Goal: Task Accomplishment & Management: Manage account settings

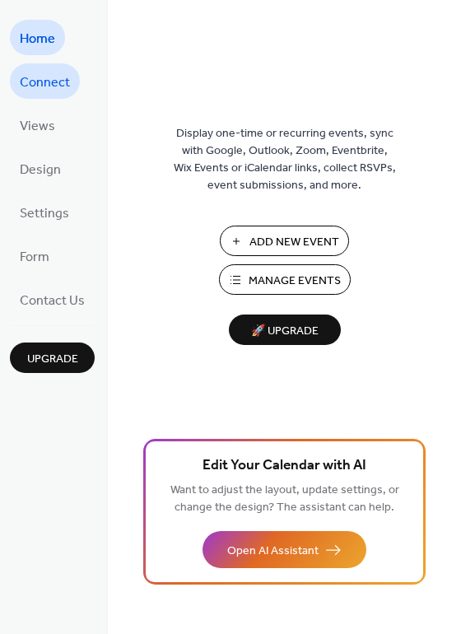
click at [50, 82] on span "Connect" at bounding box center [45, 83] width 50 height 26
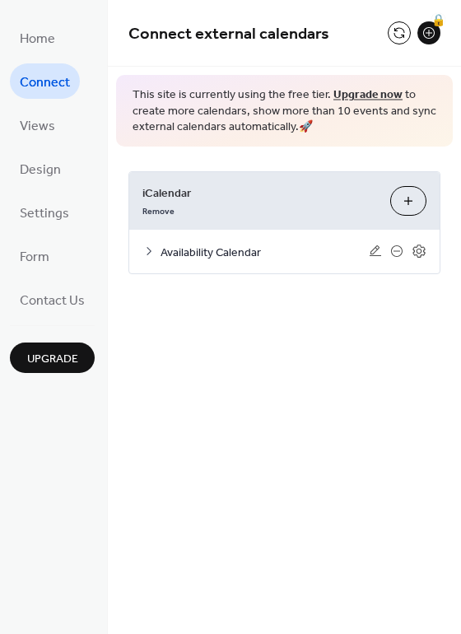
click at [149, 250] on icon at bounding box center [148, 251] width 13 height 13
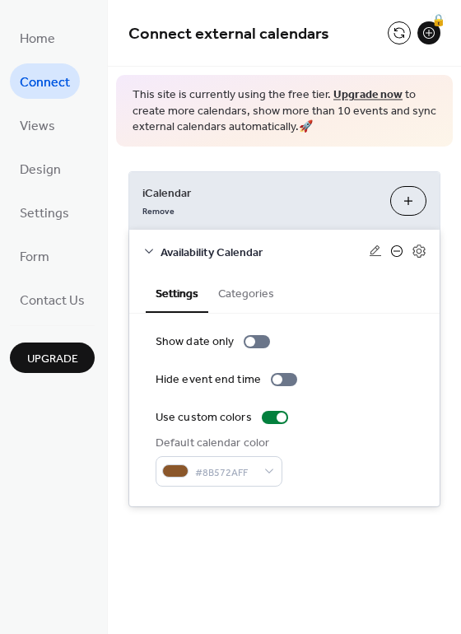
click at [395, 251] on icon at bounding box center [397, 251] width 7 height 1
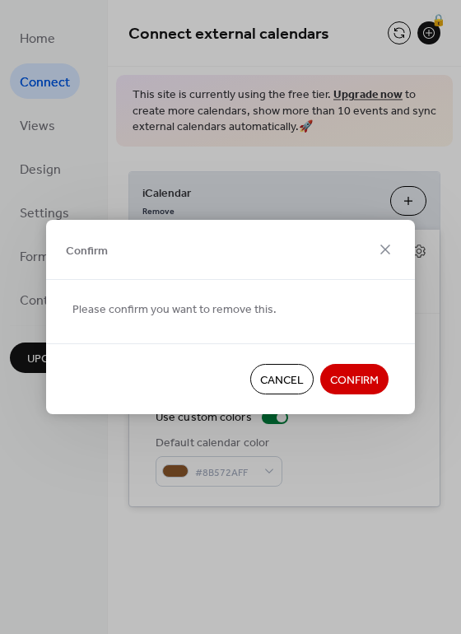
click at [267, 376] on span "Cancel" at bounding box center [282, 380] width 44 height 17
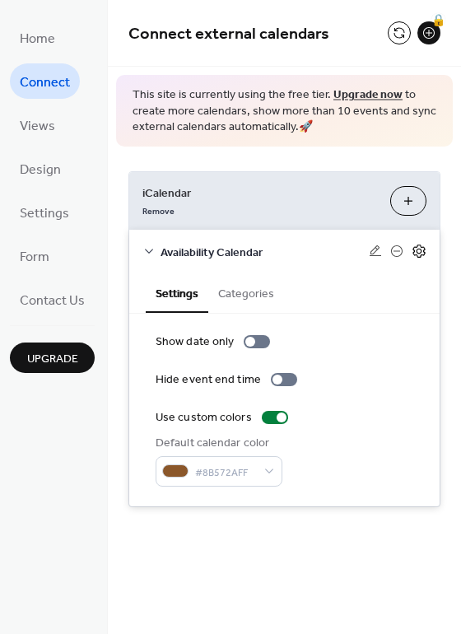
click at [420, 254] on icon at bounding box center [420, 252] width 6 height 6
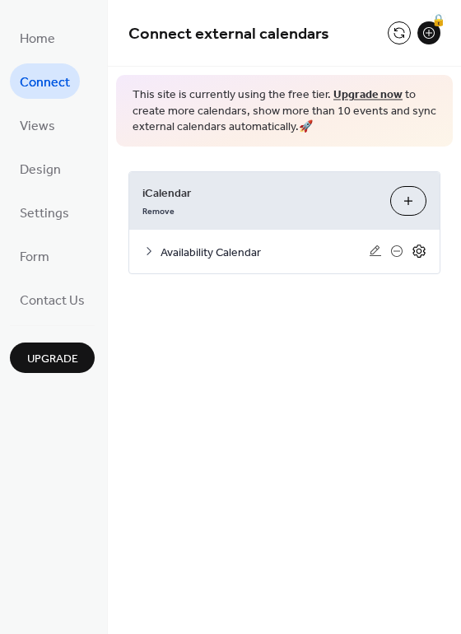
click at [420, 254] on icon at bounding box center [420, 252] width 6 height 6
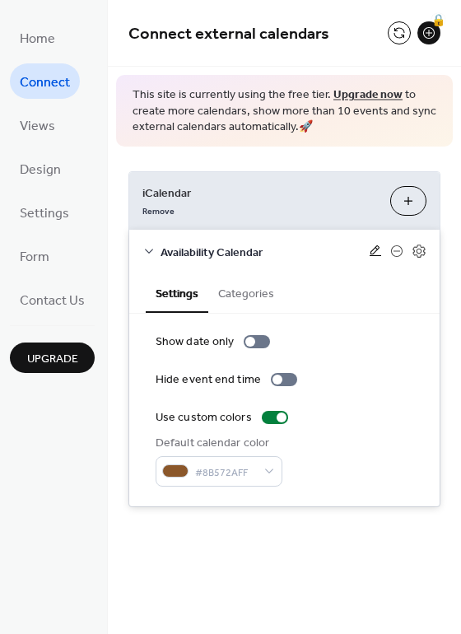
click at [370, 251] on icon at bounding box center [375, 251] width 13 height 13
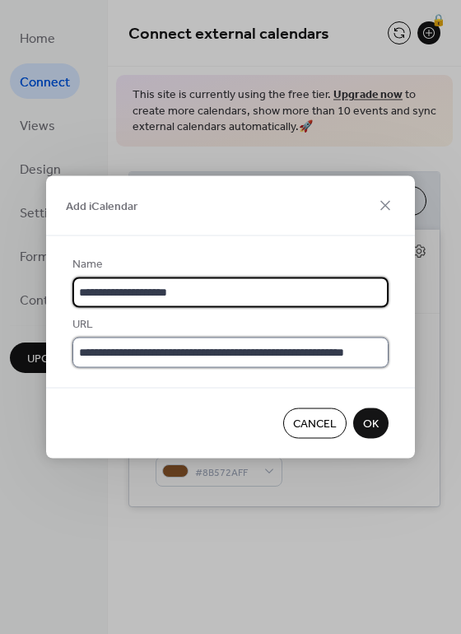
click at [271, 350] on input "**********" at bounding box center [230, 353] width 316 height 30
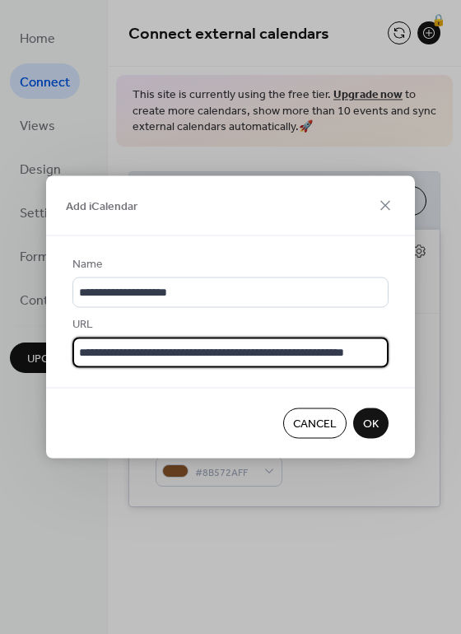
click at [86, 357] on input "**********" at bounding box center [230, 353] width 316 height 30
type input "**********"
click at [372, 418] on span "OK" at bounding box center [371, 424] width 16 height 17
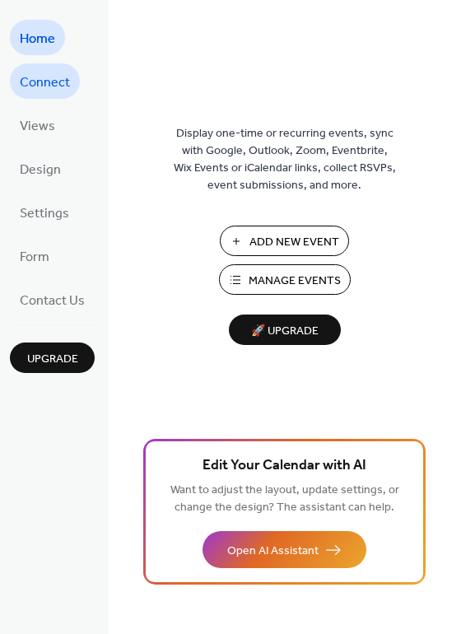
click at [53, 84] on span "Connect" at bounding box center [45, 83] width 50 height 26
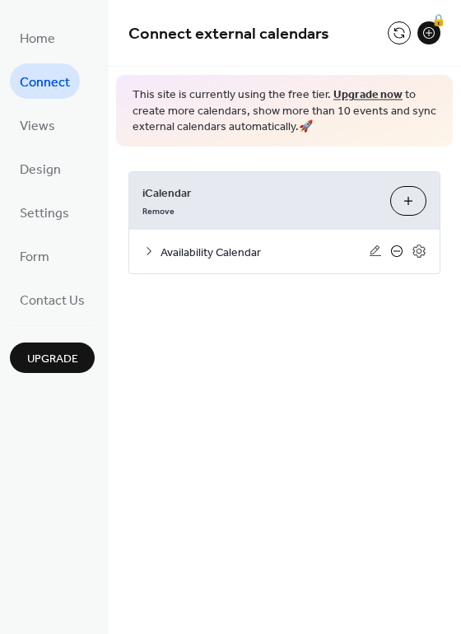
click at [397, 252] on icon at bounding box center [396, 251] width 13 height 13
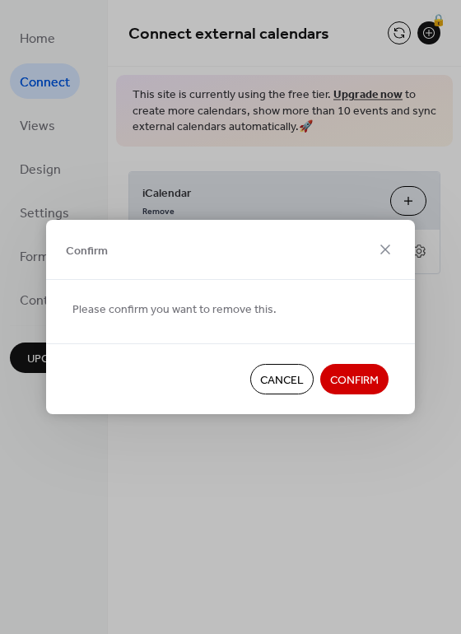
click at [264, 384] on span "Cancel" at bounding box center [282, 380] width 44 height 17
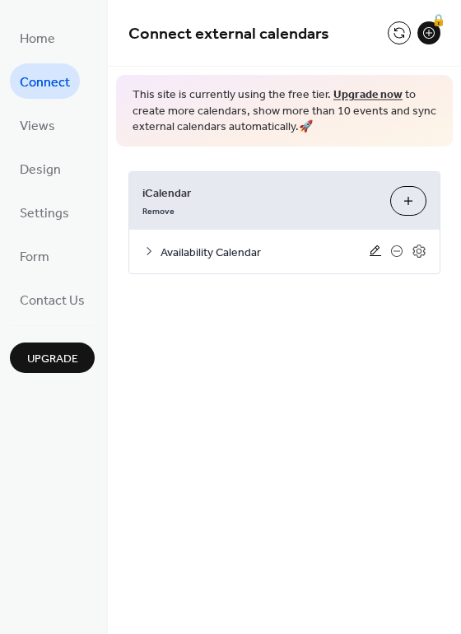
click at [372, 252] on icon at bounding box center [375, 251] width 13 height 13
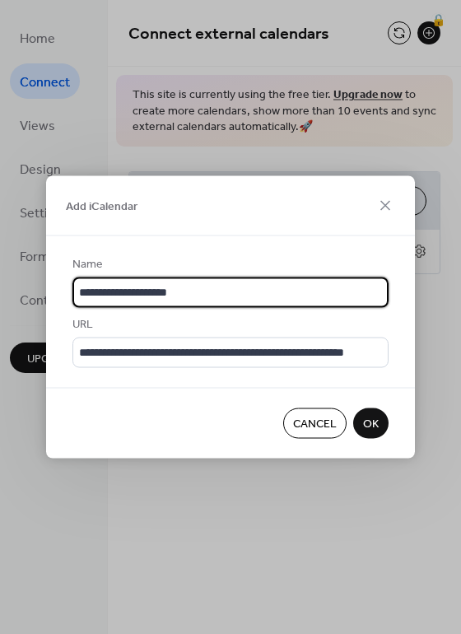
click at [310, 418] on span "Cancel" at bounding box center [315, 424] width 44 height 17
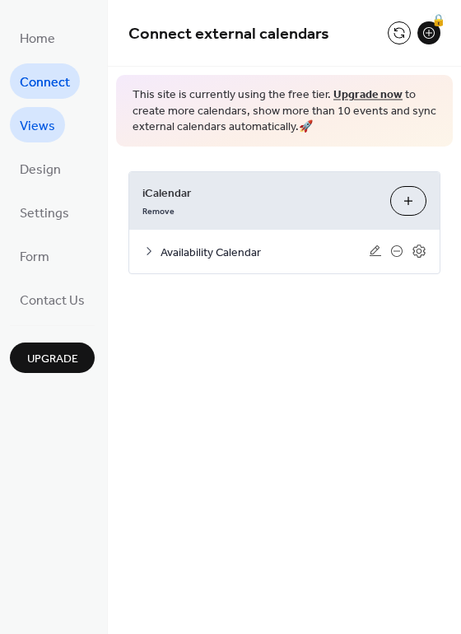
click at [53, 130] on span "Views" at bounding box center [37, 127] width 35 height 26
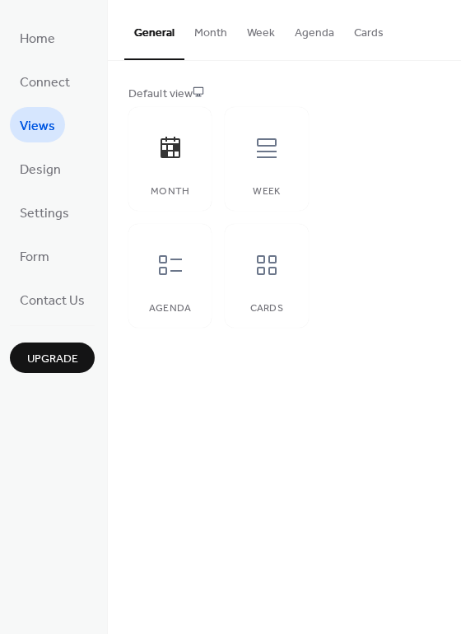
click at [208, 36] on button "Month" at bounding box center [210, 29] width 53 height 58
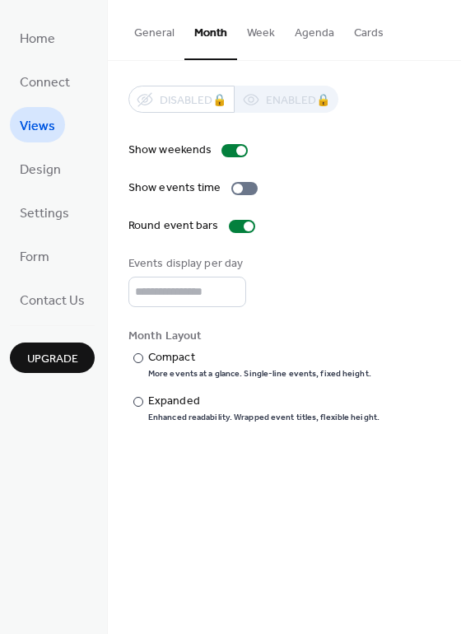
click at [255, 32] on button "Week" at bounding box center [261, 29] width 48 height 58
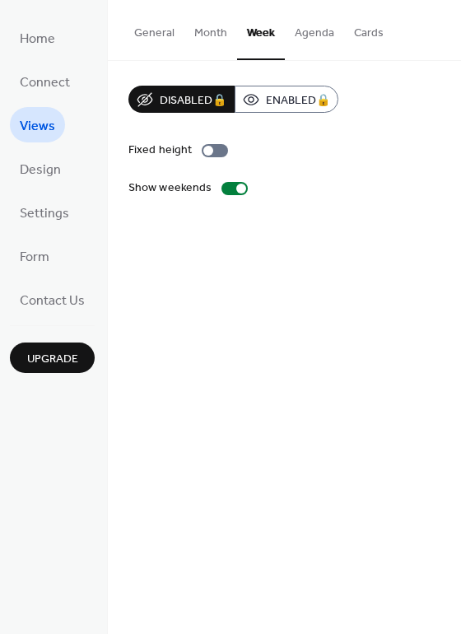
click at [301, 34] on button "Agenda" at bounding box center [314, 29] width 59 height 58
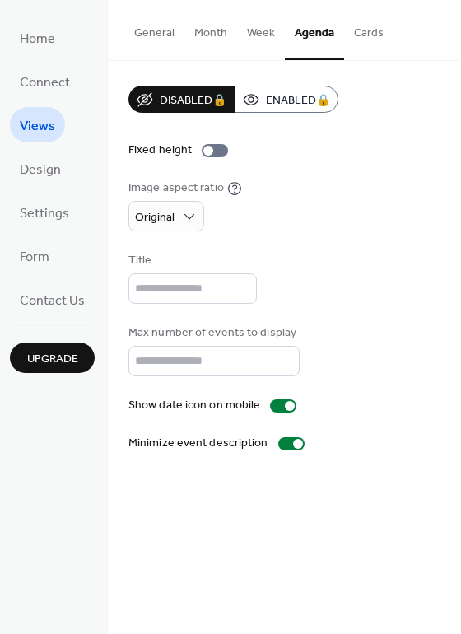
click at [202, 33] on button "Month" at bounding box center [210, 29] width 53 height 58
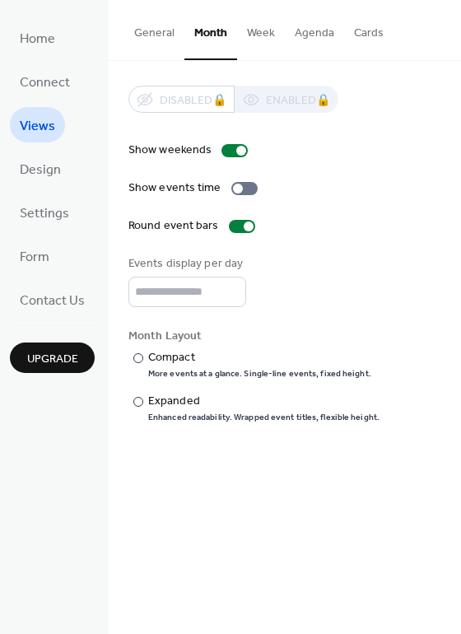
click at [152, 35] on button "General" at bounding box center [154, 29] width 60 height 58
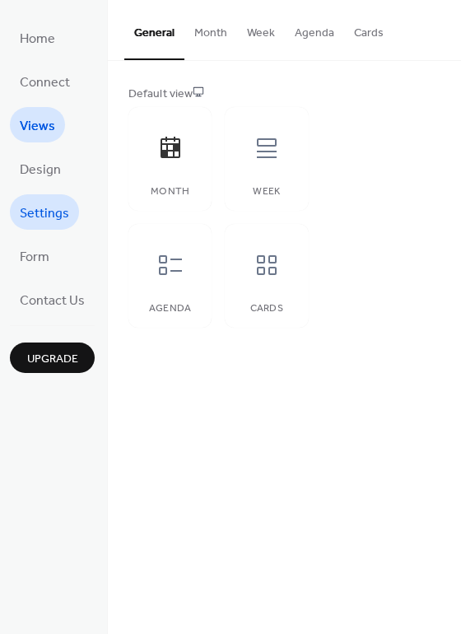
click at [40, 205] on span "Settings" at bounding box center [44, 214] width 49 height 26
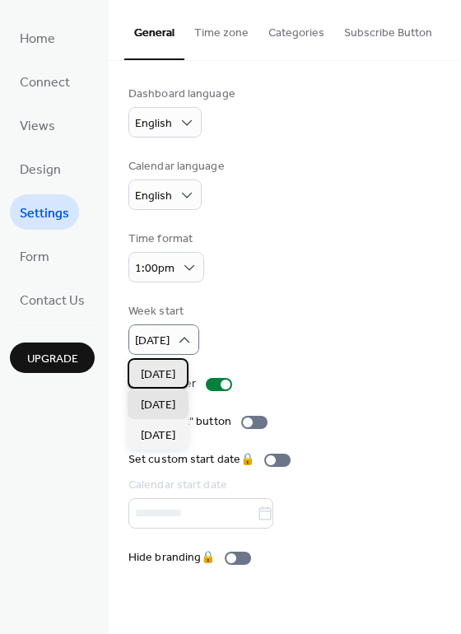
click at [170, 371] on span "Sunday" at bounding box center [158, 374] width 35 height 17
